Goal: Complete application form

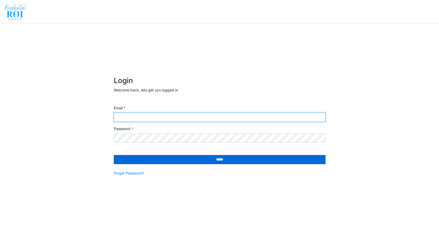
type input "**********"
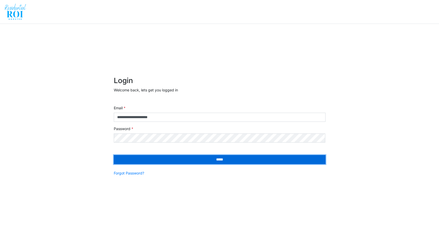
click at [166, 162] on input "*****" at bounding box center [220, 159] width 212 height 9
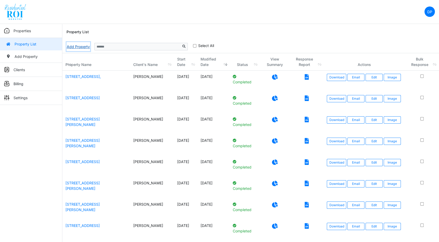
click at [78, 45] on link "Add Property" at bounding box center [78, 46] width 24 height 9
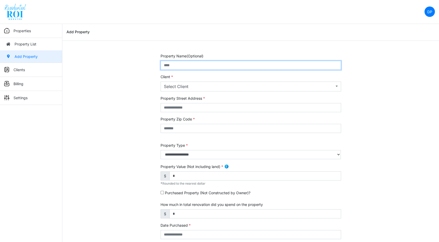
click at [176, 68] on input "text" at bounding box center [251, 65] width 181 height 9
type input "*"
type input "**********"
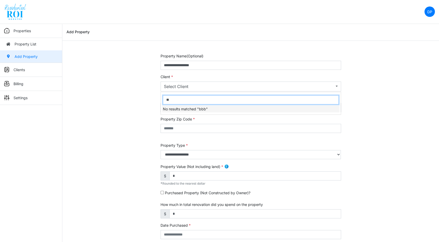
type input "*"
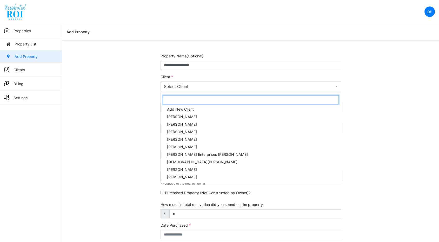
type input "*"
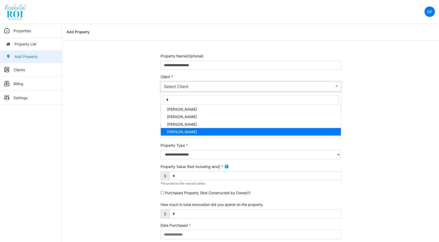
select select "***"
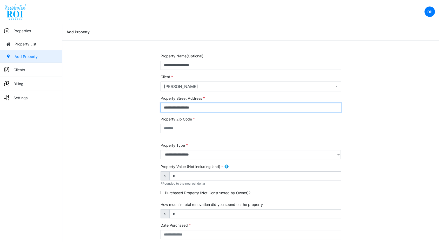
type input "**********"
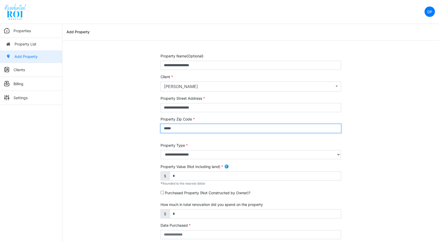
type input "*****"
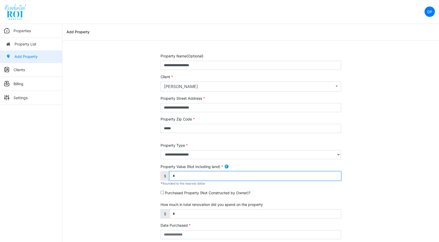
drag, startPoint x: 214, startPoint y: 172, endPoint x: 156, endPoint y: 173, distance: 57.7
click at [157, 173] on div "**********" at bounding box center [251, 210] width 188 height 314
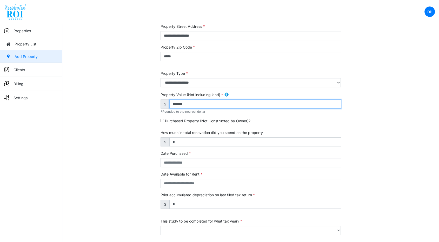
scroll to position [115, 0]
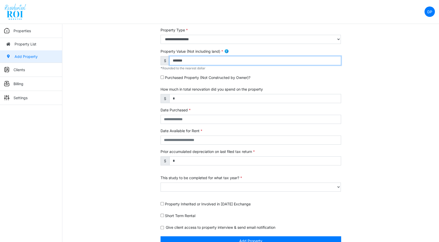
type input "*******"
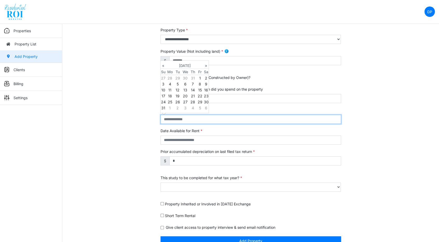
click at [193, 121] on input "text" at bounding box center [251, 119] width 181 height 9
click at [184, 122] on input "*********" at bounding box center [251, 119] width 181 height 9
type input "**********"
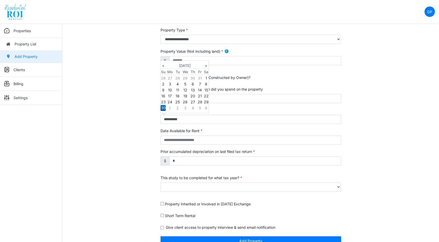
type input "**********"
click at [222, 172] on form "**********" at bounding box center [251, 92] width 181 height 308
select select "****"
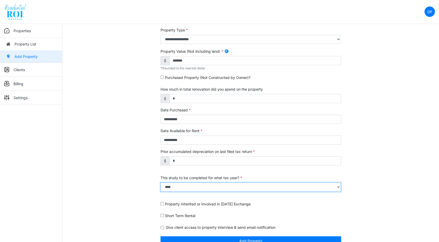
click at [238, 187] on select "**** **** **** **** **** **** **** **** **** **** **** **** **** **** **** ****…" at bounding box center [251, 187] width 181 height 9
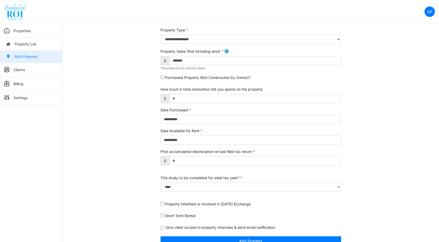
click at [422, 88] on div "**********" at bounding box center [250, 95] width 377 height 314
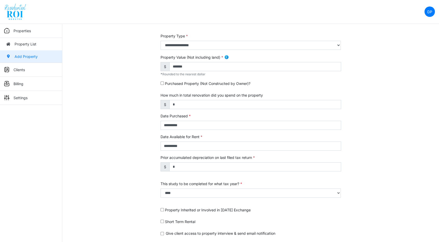
scroll to position [125, 0]
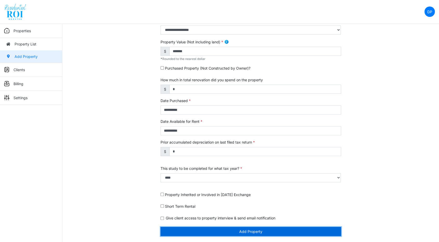
click at [257, 230] on button "Add Property" at bounding box center [251, 231] width 181 height 9
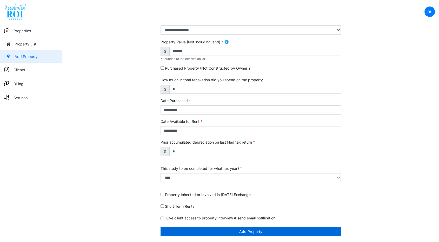
scroll to position [108, 0]
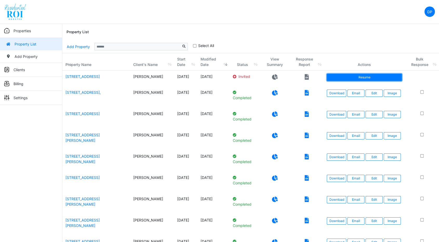
click at [359, 76] on link "Resume" at bounding box center [364, 77] width 75 height 7
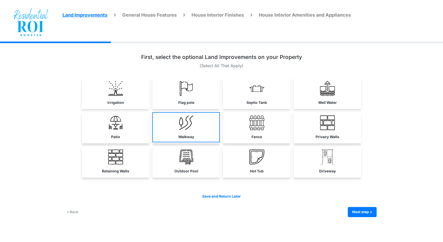
click at [178, 129] on link "Walkway" at bounding box center [186, 127] width 68 height 30
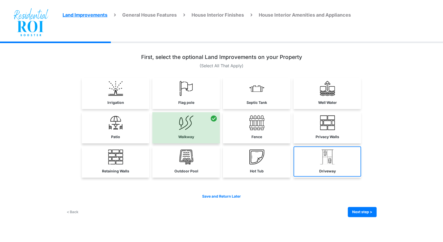
click at [333, 171] on label "Driveway" at bounding box center [327, 171] width 17 height 5
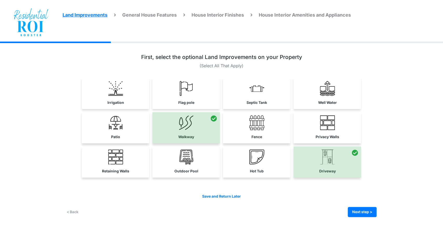
click at [366, 204] on div "Save and Return Later < Back Next step > Save and submit" at bounding box center [221, 205] width 310 height 23
click at [362, 215] on button "Next step >" at bounding box center [362, 212] width 29 height 10
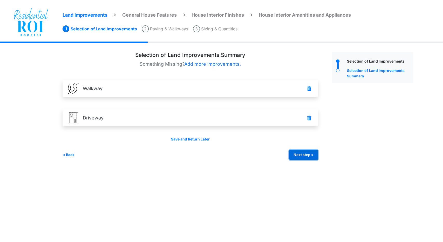
click at [297, 151] on button "Next step >" at bounding box center [303, 155] width 29 height 10
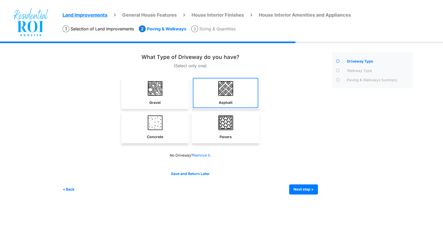
click at [223, 87] on img at bounding box center [225, 88] width 15 height 15
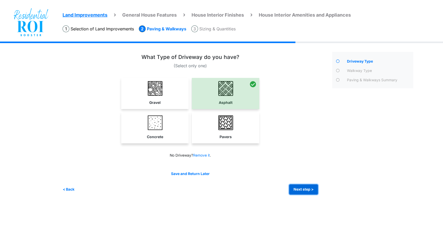
click at [308, 190] on button "Next step >" at bounding box center [303, 189] width 29 height 10
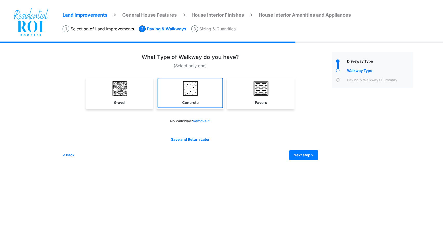
click at [186, 96] on link "Concrete" at bounding box center [190, 93] width 65 height 30
select select "*"
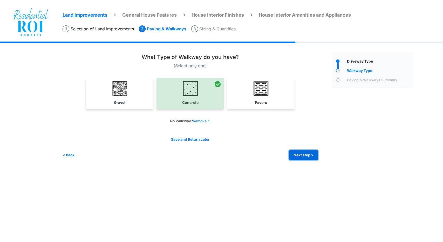
click at [294, 152] on button "Next step >" at bounding box center [303, 155] width 29 height 10
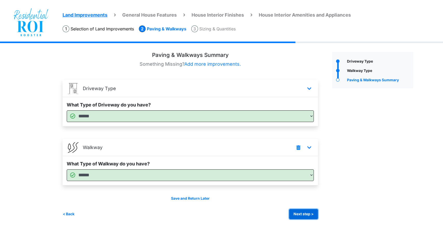
click at [297, 211] on button "Next step >" at bounding box center [303, 214] width 29 height 10
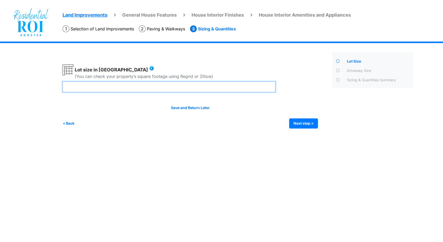
click at [263, 84] on input "number" at bounding box center [169, 87] width 213 height 11
type input "***"
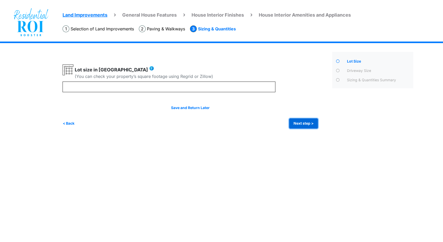
click at [299, 122] on button "Next step >" at bounding box center [303, 123] width 29 height 10
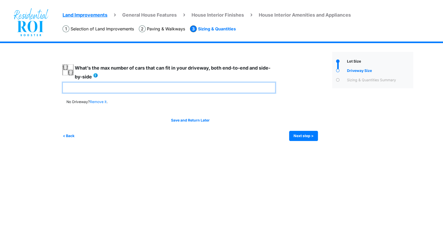
click at [175, 84] on input "number" at bounding box center [169, 87] width 213 height 11
type input "**"
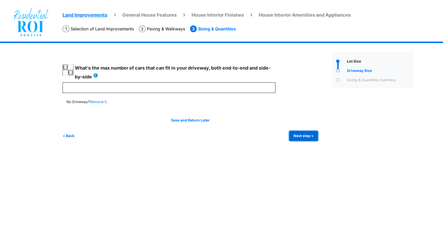
click at [312, 135] on button "Next step >" at bounding box center [303, 136] width 29 height 10
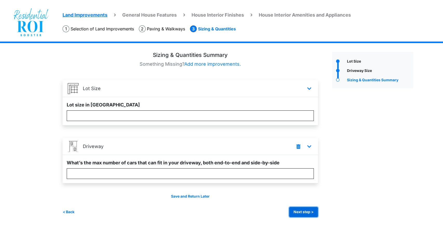
click at [304, 213] on button "Next step >" at bounding box center [303, 212] width 29 height 10
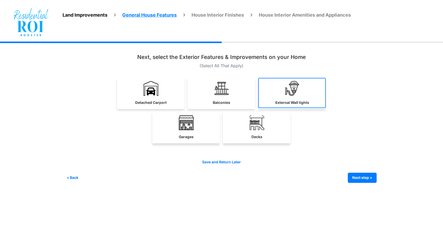
click at [287, 99] on link "External Wall lights" at bounding box center [292, 93] width 68 height 30
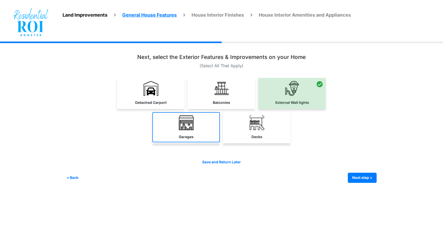
click at [197, 137] on link "Garages" at bounding box center [186, 127] width 68 height 30
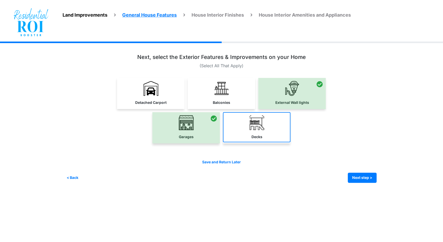
click at [255, 115] on img at bounding box center [257, 122] width 15 height 15
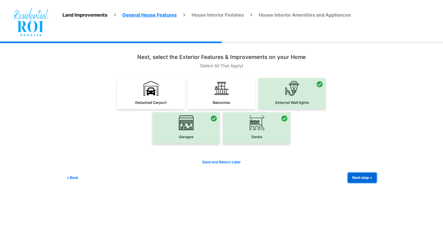
click at [359, 178] on button "Next step >" at bounding box center [362, 178] width 29 height 10
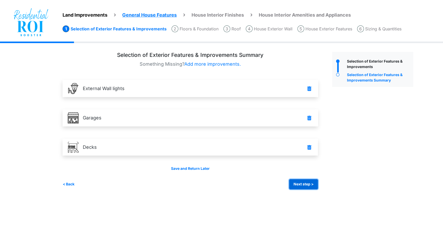
click at [306, 185] on button "Next step >" at bounding box center [303, 184] width 29 height 10
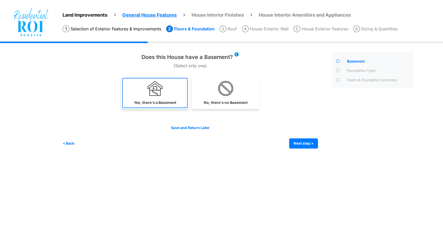
click at [148, 93] on img at bounding box center [155, 88] width 15 height 15
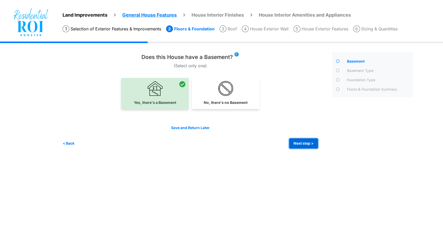
click at [301, 142] on button "Next step >" at bounding box center [303, 143] width 29 height 10
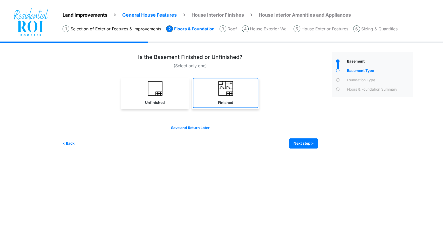
click at [222, 92] on img at bounding box center [225, 88] width 15 height 15
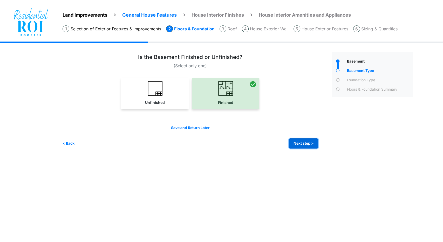
click at [306, 143] on button "Next step >" at bounding box center [303, 143] width 29 height 10
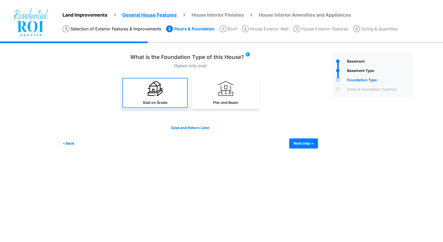
click at [156, 104] on label "Slab on Grade" at bounding box center [155, 102] width 25 height 5
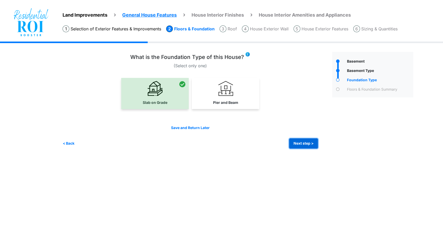
click at [311, 142] on button "Next step >" at bounding box center [303, 143] width 29 height 10
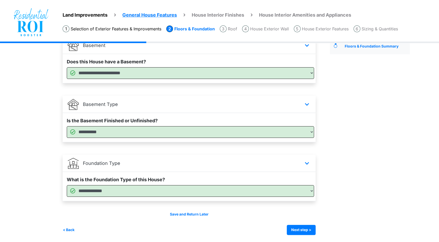
scroll to position [44, 0]
click at [302, 226] on button "Next step >" at bounding box center [301, 229] width 29 height 10
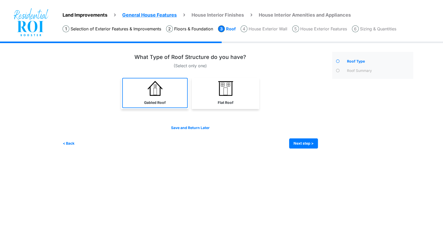
click at [154, 85] on img at bounding box center [155, 88] width 15 height 15
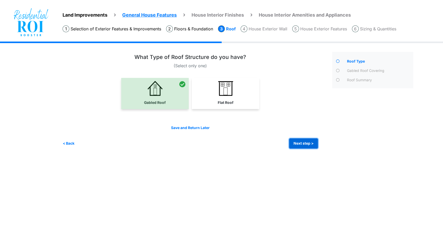
click at [309, 142] on button "Next step >" at bounding box center [303, 143] width 29 height 10
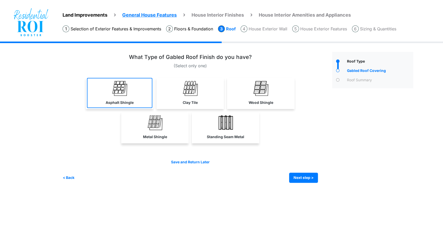
click at [135, 97] on link "Asphalt Shingle" at bounding box center [119, 93] width 65 height 30
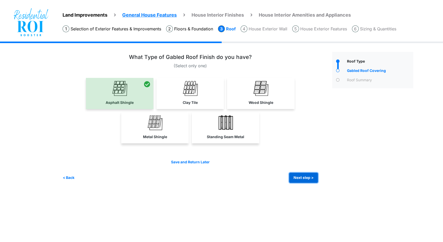
click at [301, 176] on button "Next step >" at bounding box center [303, 178] width 29 height 10
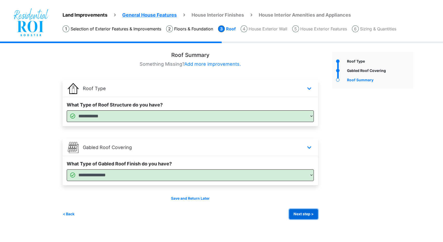
click at [302, 211] on button "Next step >" at bounding box center [303, 214] width 29 height 10
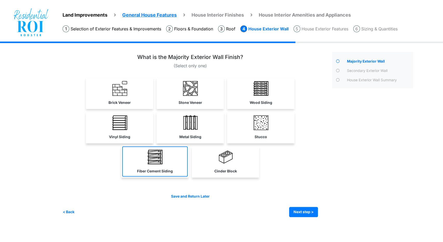
click at [168, 166] on link "Fiber Cement Siding" at bounding box center [154, 161] width 65 height 30
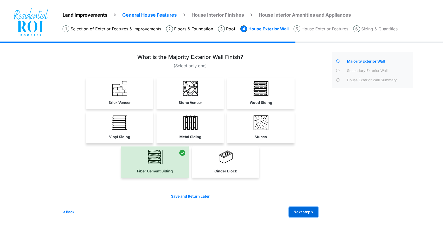
click at [296, 210] on button "Next step >" at bounding box center [303, 212] width 29 height 10
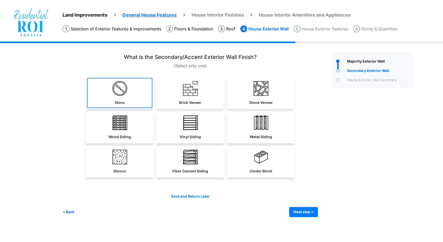
click at [118, 94] on img at bounding box center [119, 88] width 15 height 15
select select "*"
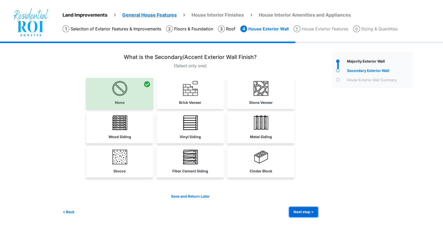
click at [297, 209] on button "Next step >" at bounding box center [303, 212] width 29 height 10
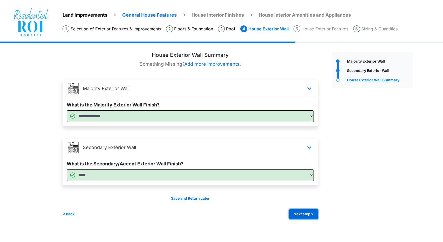
click at [297, 209] on button "Next step >" at bounding box center [303, 214] width 29 height 10
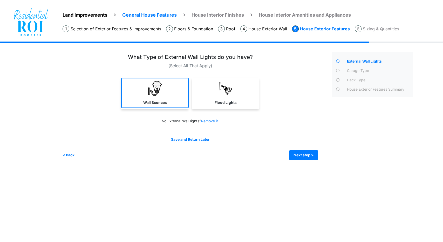
click at [162, 90] on link "Wall Sconces" at bounding box center [155, 93] width 68 height 30
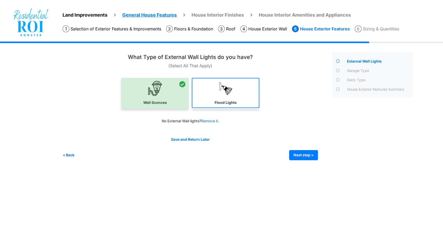
click at [212, 88] on link "Flood Lights" at bounding box center [226, 93] width 68 height 30
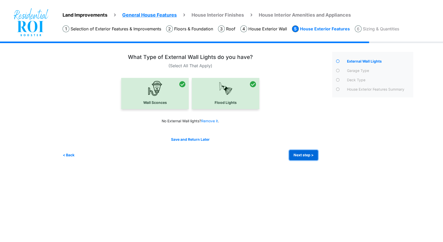
click at [300, 152] on button "Next step >" at bounding box center [303, 155] width 29 height 10
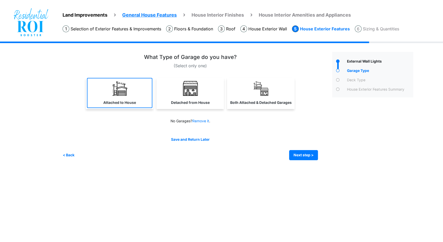
click at [124, 90] on img at bounding box center [119, 88] width 15 height 15
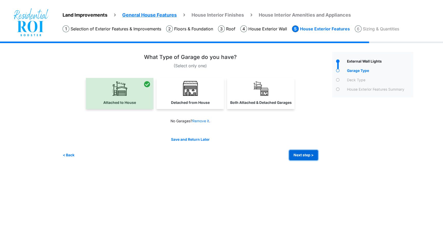
click at [305, 151] on button "Next step >" at bounding box center [303, 155] width 29 height 10
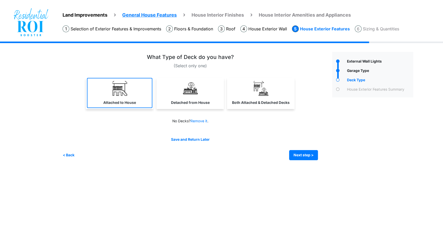
click at [108, 100] on label "Attached to House" at bounding box center [119, 102] width 33 height 5
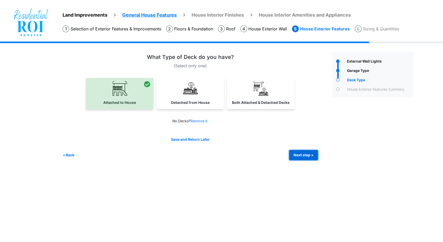
click at [302, 156] on button "Next step >" at bounding box center [303, 155] width 29 height 10
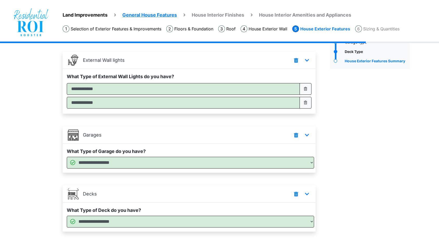
scroll to position [59, 0]
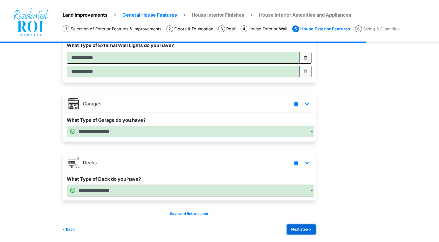
click at [301, 229] on button "Next step >" at bounding box center [301, 229] width 29 height 10
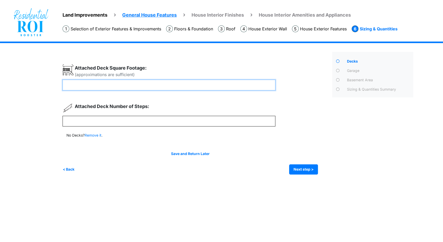
click at [142, 86] on input "number" at bounding box center [169, 85] width 213 height 11
type input "***"
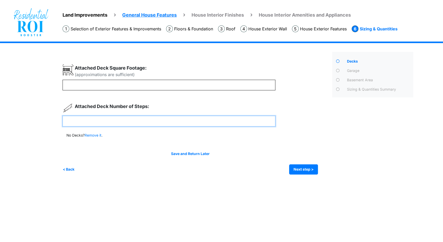
click at [105, 122] on input "number" at bounding box center [169, 121] width 213 height 11
type input "*"
click at [299, 166] on button "Next step >" at bounding box center [303, 169] width 29 height 10
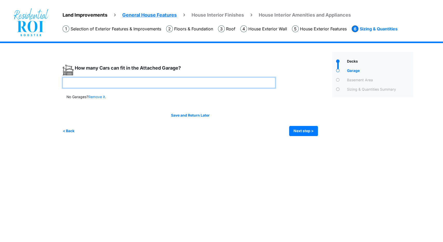
click at [145, 78] on input "number" at bounding box center [169, 82] width 213 height 11
type input "*"
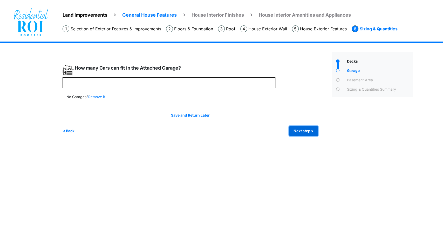
click at [310, 128] on button "Next step >" at bounding box center [303, 131] width 29 height 10
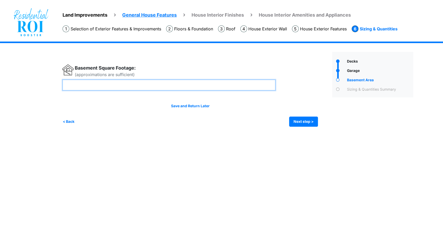
click at [195, 84] on input "number" at bounding box center [169, 85] width 213 height 11
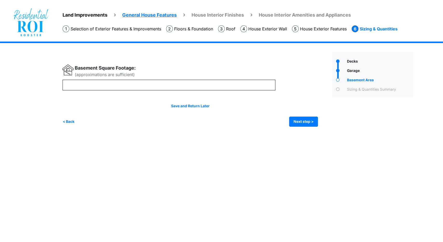
click at [245, 135] on html "Land Improvements General House Features House Interior Finishes House Interior…" at bounding box center [221, 67] width 443 height 135
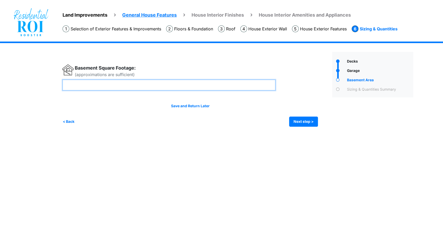
click at [74, 87] on input "number" at bounding box center [169, 85] width 213 height 11
type input "****"
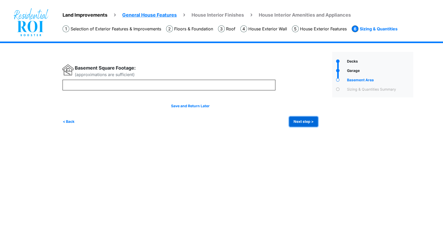
type input "****"
click at [306, 119] on button "Next step >" at bounding box center [303, 122] width 29 height 10
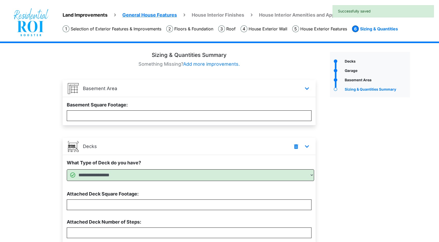
scroll to position [131, 0]
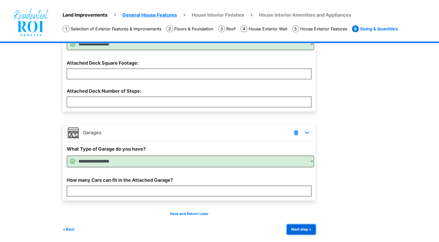
click at [299, 229] on button "Next step >" at bounding box center [301, 229] width 29 height 10
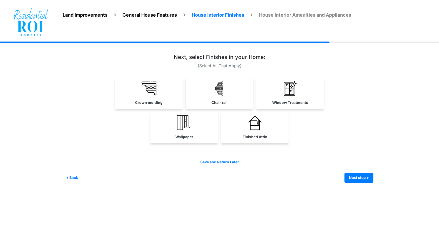
scroll to position [0, 0]
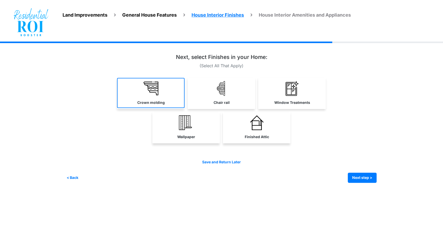
click at [147, 106] on link "Crown molding" at bounding box center [151, 93] width 68 height 30
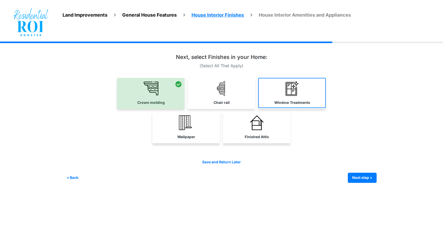
click at [306, 98] on link "Window Treatments" at bounding box center [292, 93] width 68 height 30
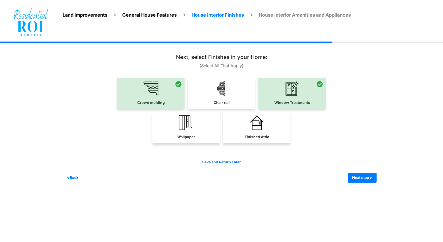
click at [233, 191] on html "Land Improvements General House Features House Interior Finishes House Interior…" at bounding box center [221, 95] width 443 height 191
click at [172, 124] on link "Wallpaper" at bounding box center [186, 127] width 68 height 30
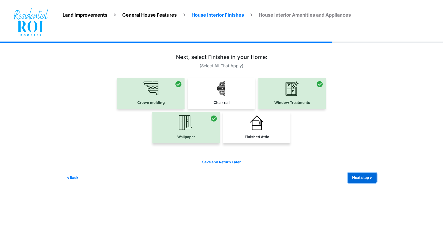
click at [362, 182] on button "Next step >" at bounding box center [362, 178] width 29 height 10
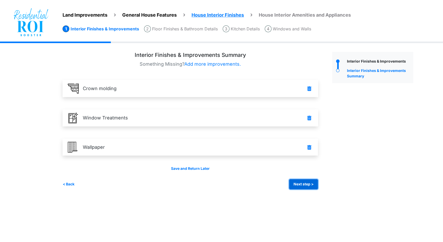
click at [310, 185] on button "Next step >" at bounding box center [303, 184] width 29 height 10
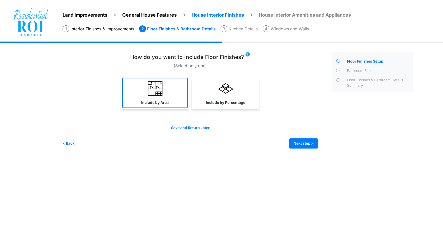
click at [144, 96] on link "Include by Area" at bounding box center [154, 93] width 65 height 30
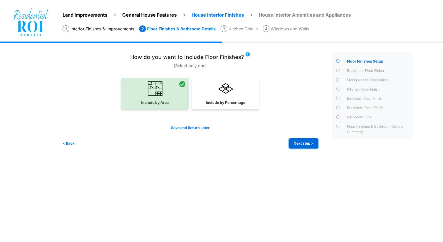
click at [309, 142] on button "Next step >" at bounding box center [303, 143] width 29 height 10
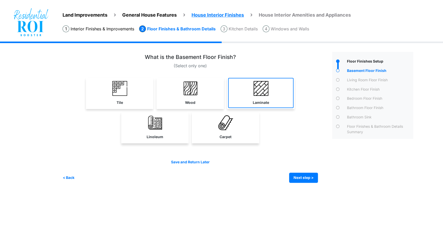
click at [258, 92] on img at bounding box center [261, 88] width 15 height 15
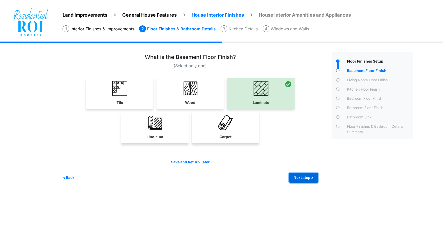
click at [296, 176] on button "Next step >" at bounding box center [303, 178] width 29 height 10
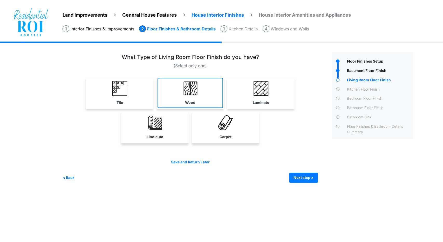
click at [180, 97] on link "Wood" at bounding box center [190, 93] width 65 height 30
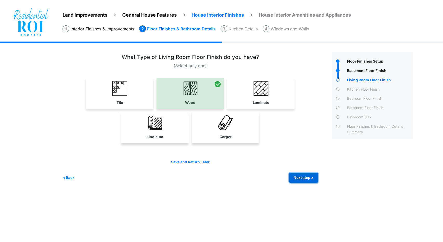
click at [305, 178] on button "Next step >" at bounding box center [303, 178] width 29 height 10
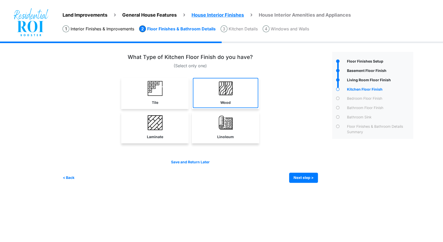
click at [226, 98] on link "Wood" at bounding box center [225, 93] width 65 height 30
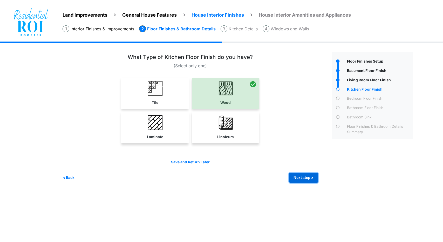
click at [293, 178] on button "Next step >" at bounding box center [303, 178] width 29 height 10
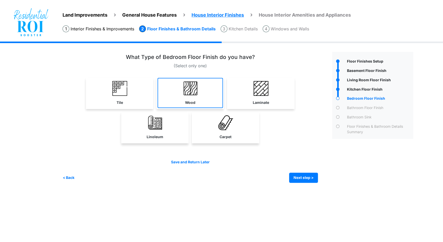
click at [196, 97] on link "Wood" at bounding box center [190, 93] width 65 height 30
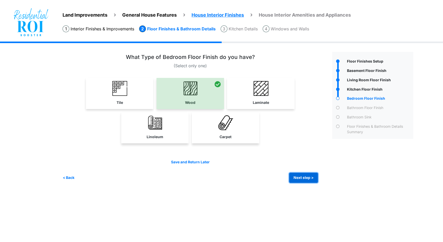
click at [302, 174] on button "Next step >" at bounding box center [303, 178] width 29 height 10
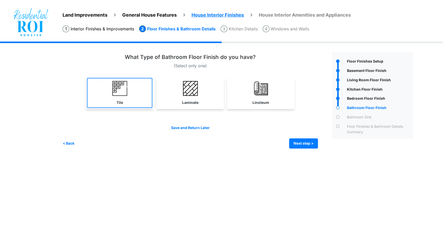
click at [123, 93] on img at bounding box center [119, 88] width 15 height 15
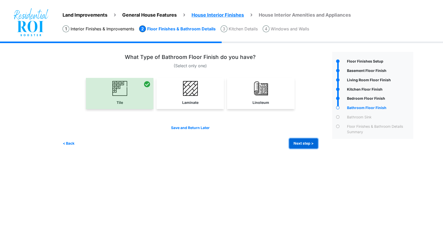
click at [310, 145] on button "Next step >" at bounding box center [303, 143] width 29 height 10
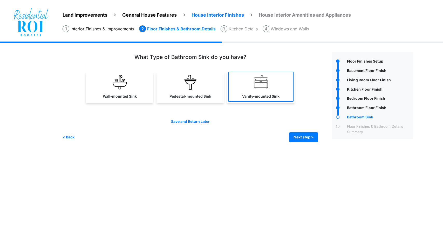
click at [249, 91] on link "Vanity-mounted Sink" at bounding box center [260, 87] width 65 height 30
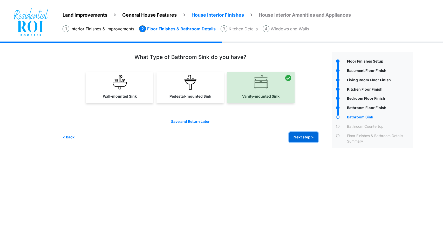
click at [312, 137] on button "Next step >" at bounding box center [303, 137] width 29 height 10
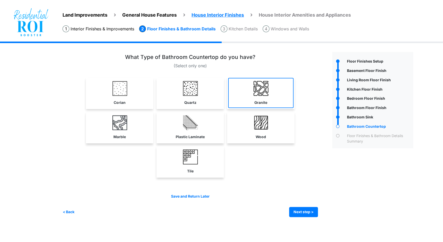
click at [242, 83] on link "Granite" at bounding box center [260, 93] width 65 height 30
select select "*"
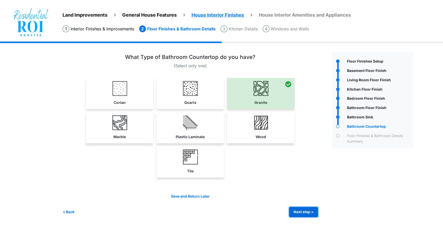
click at [305, 213] on button "Next step >" at bounding box center [303, 212] width 29 height 10
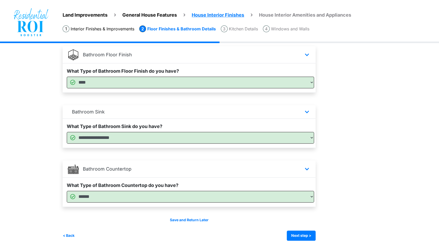
scroll to position [335, 0]
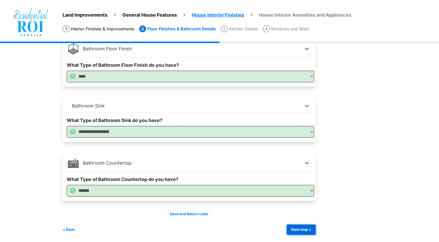
click at [311, 231] on button "Next step >" at bounding box center [301, 230] width 29 height 10
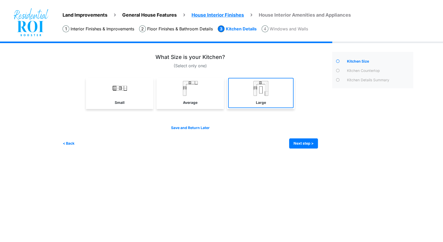
click at [252, 94] on link "Large" at bounding box center [260, 93] width 65 height 30
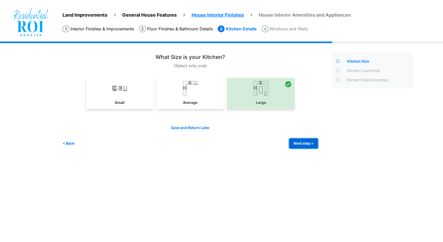
click at [302, 146] on button "Next step >" at bounding box center [303, 143] width 29 height 10
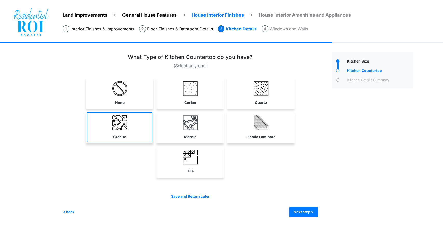
click at [111, 132] on link "Granite" at bounding box center [119, 127] width 65 height 30
select select "*"
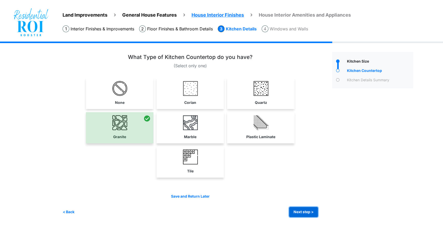
click at [295, 211] on button "Next step >" at bounding box center [303, 212] width 29 height 10
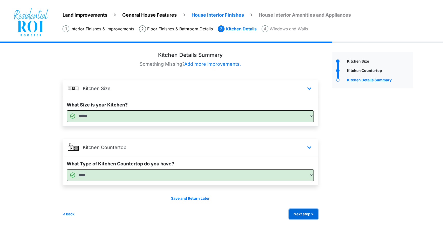
click at [296, 212] on button "Next step >" at bounding box center [303, 214] width 29 height 10
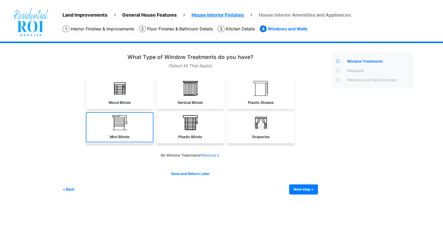
click at [116, 127] on img at bounding box center [119, 122] width 15 height 15
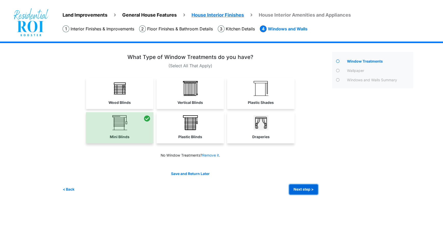
click at [311, 186] on button "Next step >" at bounding box center [303, 189] width 29 height 10
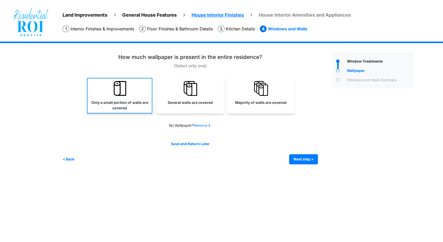
click at [118, 93] on img at bounding box center [119, 88] width 15 height 15
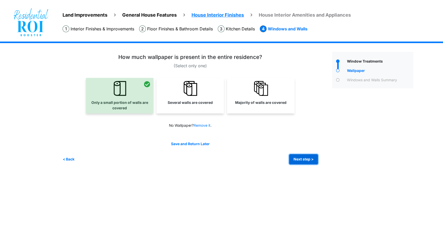
click at [301, 159] on button "Next step >" at bounding box center [303, 159] width 29 height 10
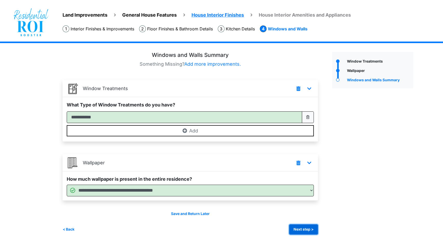
click at [302, 226] on button "Next step >" at bounding box center [303, 229] width 29 height 10
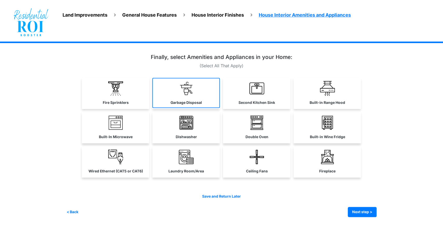
click at [201, 97] on link "Garbage Disposal" at bounding box center [186, 93] width 68 height 30
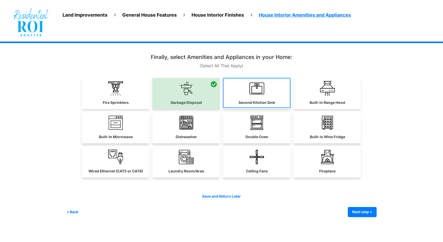
click at [276, 100] on link "Second Kitchen Sink" at bounding box center [257, 93] width 68 height 30
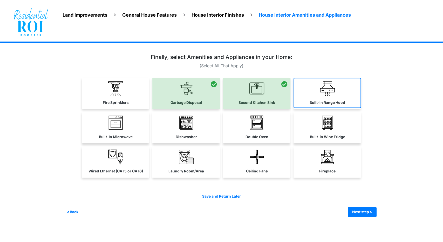
click at [320, 89] on link "Built-in Range Hood" at bounding box center [328, 93] width 68 height 30
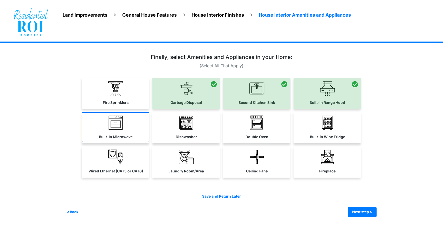
click at [120, 132] on link "Built-In Microwave" at bounding box center [116, 127] width 68 height 30
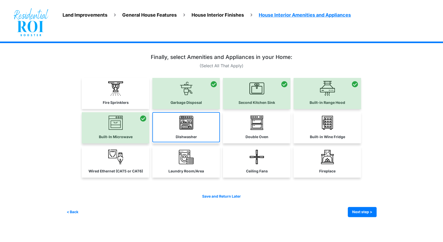
click at [193, 132] on link "Dishwasher" at bounding box center [186, 127] width 68 height 30
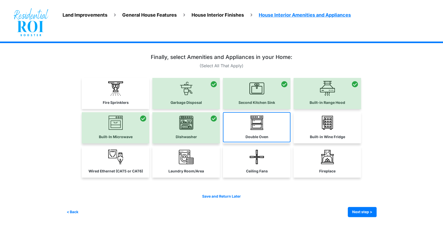
click at [270, 122] on link "Double Oven" at bounding box center [257, 127] width 68 height 30
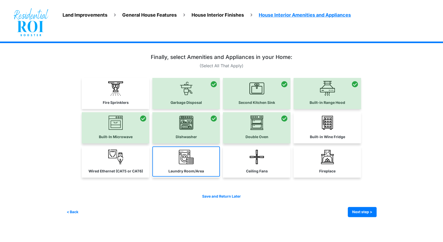
click at [195, 163] on link "Laundry Room/Area" at bounding box center [186, 161] width 68 height 30
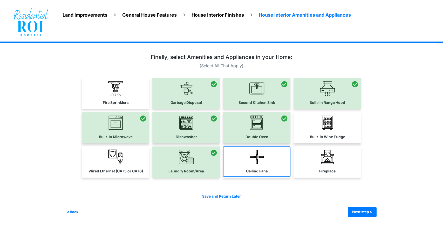
click at [245, 155] on link "Ceiling Fans" at bounding box center [257, 161] width 68 height 30
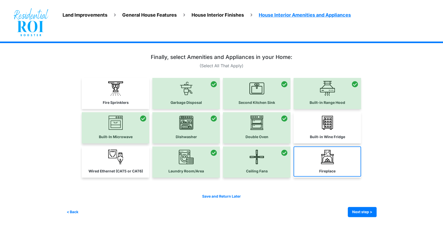
click at [339, 166] on link "Fireplace" at bounding box center [328, 161] width 68 height 30
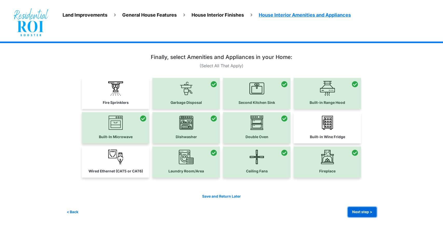
click at [357, 215] on button "Next step >" at bounding box center [362, 212] width 29 height 10
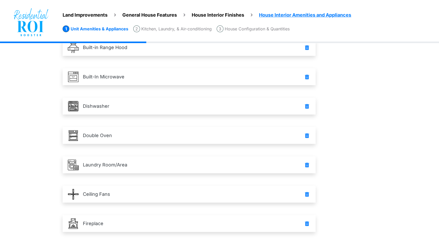
scroll to position [131, 0]
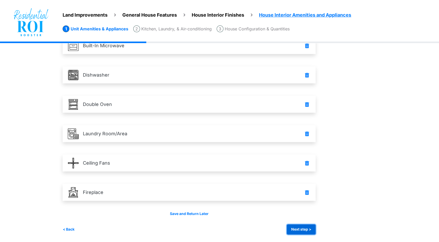
click at [307, 230] on button "Next step >" at bounding box center [301, 229] width 29 height 10
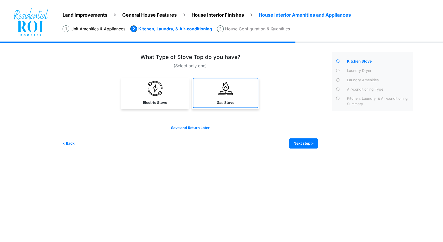
click at [217, 84] on link "Gas Stove" at bounding box center [225, 93] width 65 height 30
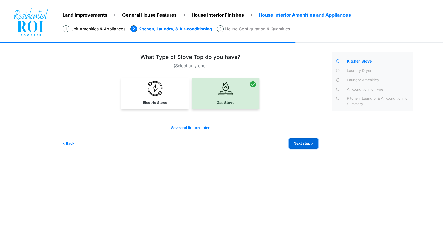
click at [308, 142] on button "Next step >" at bounding box center [303, 143] width 29 height 10
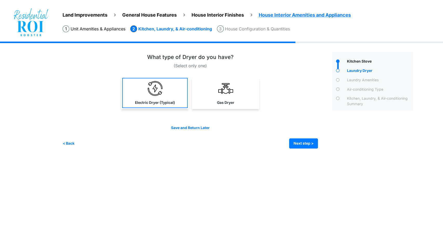
click at [154, 101] on label "Electric Dryer (Typical)" at bounding box center [155, 102] width 40 height 5
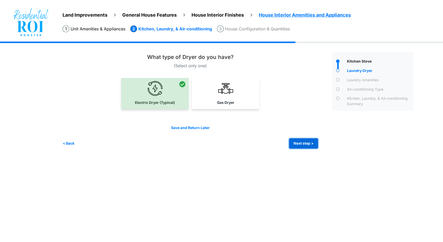
click at [306, 144] on button "Next step >" at bounding box center [303, 143] width 29 height 10
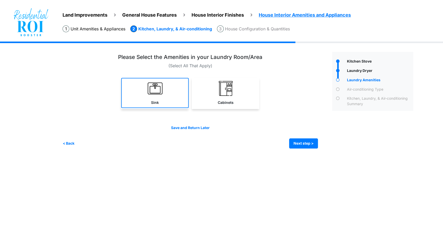
click at [158, 100] on label "Sink" at bounding box center [155, 102] width 8 height 5
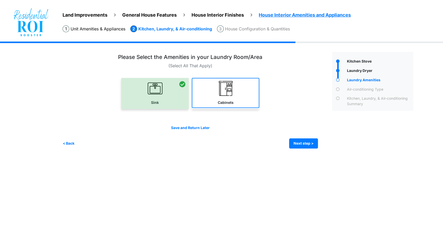
click at [244, 93] on link "Cabinets" at bounding box center [226, 93] width 68 height 30
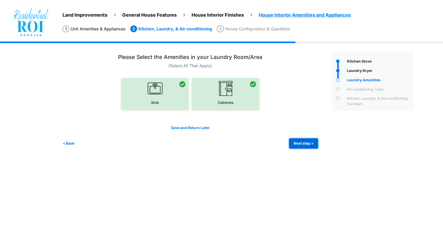
click at [307, 143] on button "Next step >" at bounding box center [303, 143] width 29 height 10
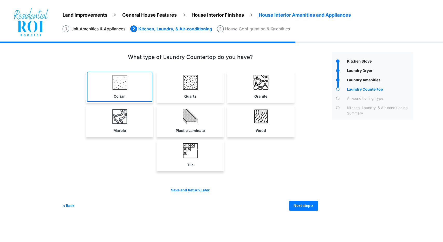
click at [121, 83] on img at bounding box center [119, 82] width 15 height 15
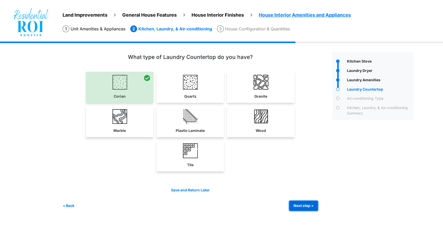
click at [299, 203] on button "Next step >" at bounding box center [303, 206] width 29 height 10
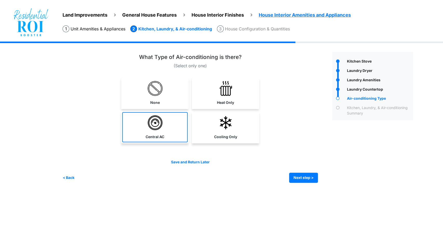
click at [165, 131] on link "Central AC" at bounding box center [154, 127] width 65 height 30
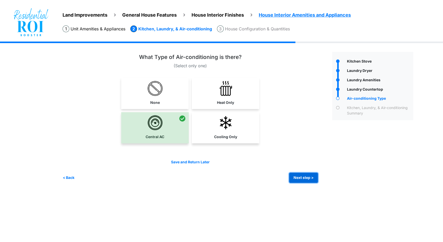
click at [297, 174] on button "Next step >" at bounding box center [303, 178] width 29 height 10
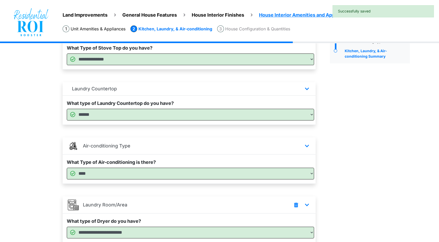
scroll to position [144, 0]
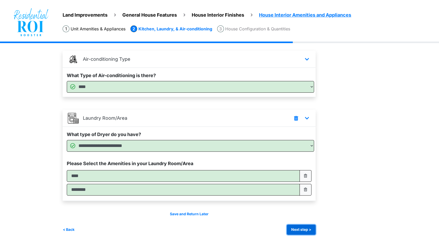
click at [298, 226] on button "Next step >" at bounding box center [301, 230] width 29 height 10
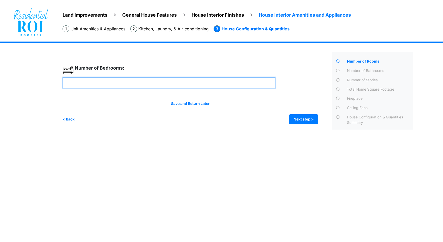
click at [204, 87] on input "number" at bounding box center [169, 82] width 213 height 11
type input "*"
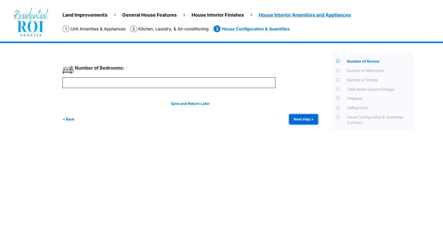
click at [308, 119] on button "Next step >" at bounding box center [303, 119] width 29 height 10
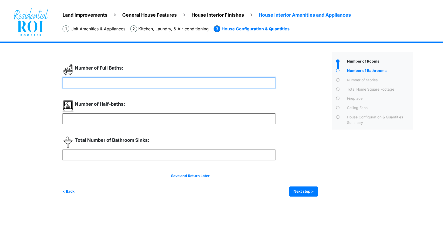
click at [117, 85] on input "number" at bounding box center [169, 82] width 213 height 11
type input "*"
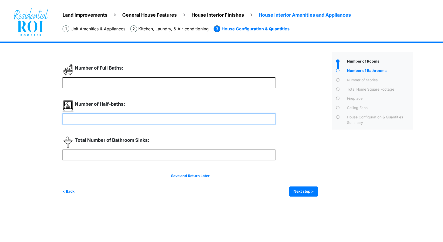
click at [85, 121] on input "number" at bounding box center [169, 118] width 213 height 11
type input "*"
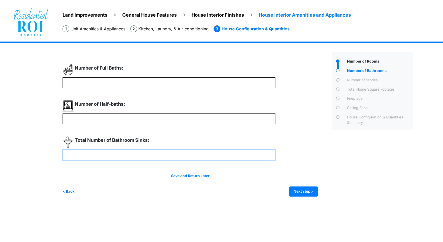
click at [82, 155] on input "number" at bounding box center [169, 155] width 213 height 11
type input "*"
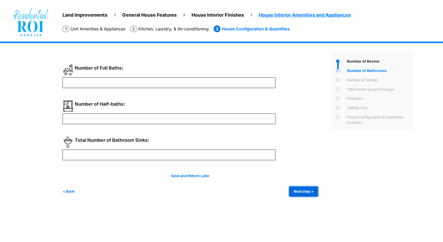
click at [308, 189] on button "Next step >" at bounding box center [303, 191] width 29 height 10
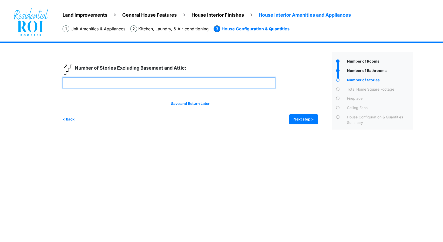
click at [71, 81] on input "number" at bounding box center [169, 82] width 213 height 11
type input "*"
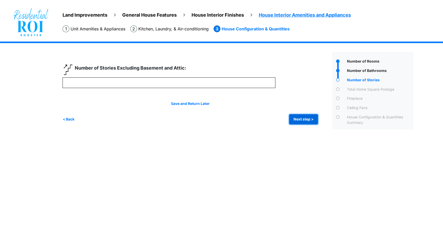
click at [310, 120] on button "Next step >" at bounding box center [303, 119] width 29 height 10
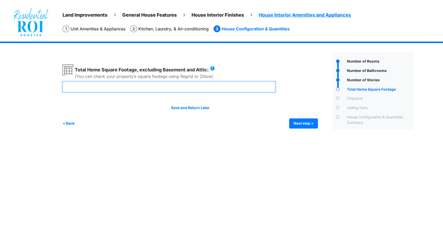
click at [175, 85] on input "number" at bounding box center [169, 87] width 213 height 11
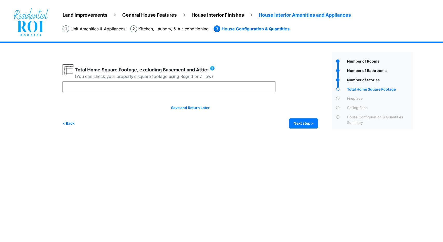
click at [287, 137] on html "Land Improvements General House Features House Interior Finishes House Interior…" at bounding box center [221, 68] width 443 height 137
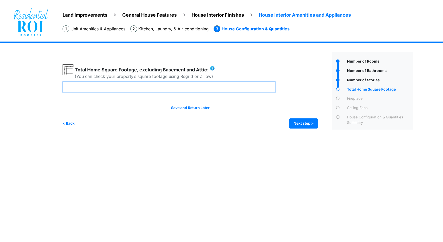
click at [109, 86] on input "number" at bounding box center [169, 87] width 213 height 11
type input "****"
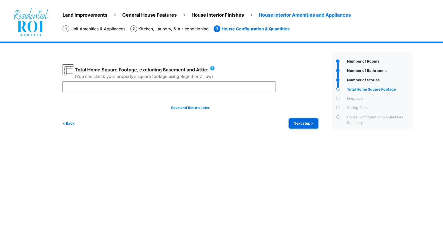
click at [302, 123] on button "Next step >" at bounding box center [303, 123] width 29 height 10
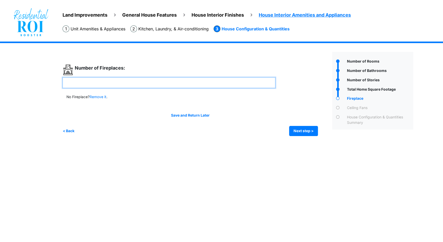
click at [200, 82] on input "number" at bounding box center [169, 82] width 213 height 11
type input "*"
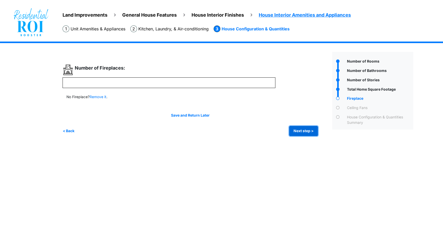
click at [299, 128] on button "Next step >" at bounding box center [303, 131] width 29 height 10
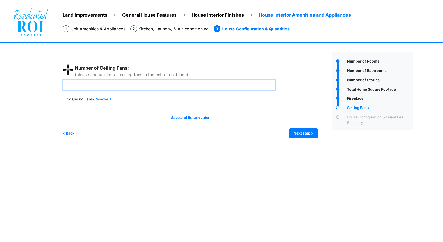
click at [139, 86] on input "number" at bounding box center [169, 85] width 213 height 11
type input "*"
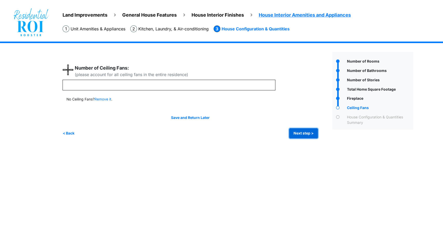
type input "*"
click at [299, 129] on button "Next step >" at bounding box center [303, 133] width 29 height 10
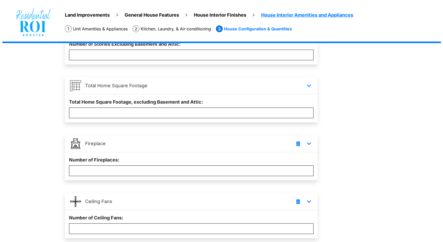
scroll to position [270, 0]
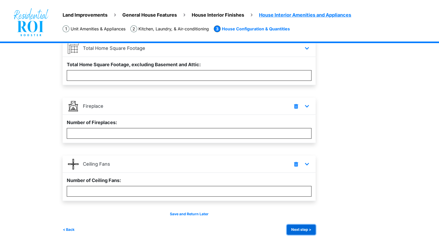
click at [303, 226] on button "Next step >" at bounding box center [301, 230] width 29 height 10
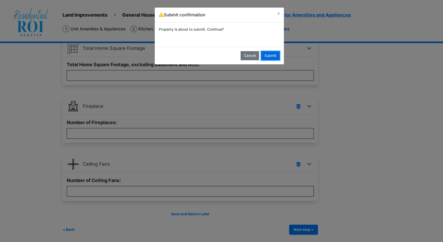
click at [271, 54] on button "Submit" at bounding box center [270, 55] width 19 height 9
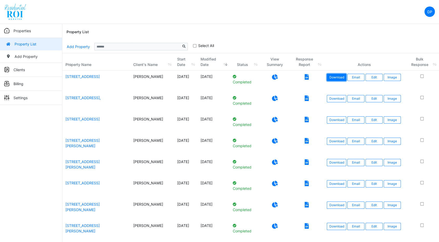
click at [338, 78] on link "Download" at bounding box center [336, 77] width 19 height 7
